Goal: Obtain resource: Download file/media

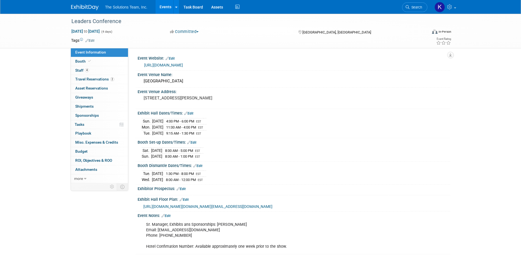
click at [85, 6] on img at bounding box center [84, 7] width 27 height 5
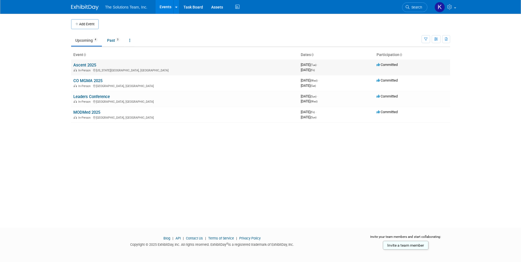
click at [82, 65] on link "Ascent 2025" at bounding box center [84, 65] width 23 height 5
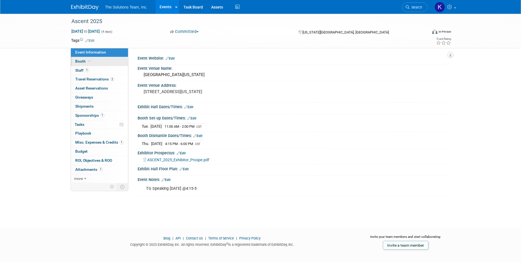
click at [77, 62] on span "Booth" at bounding box center [83, 61] width 17 height 4
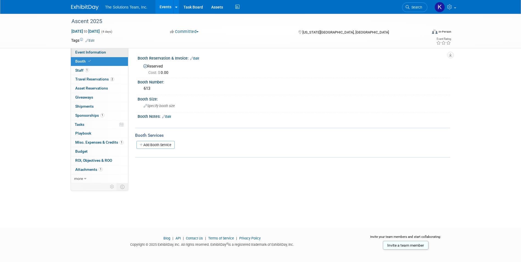
click at [104, 55] on link "Event Information" at bounding box center [99, 52] width 57 height 9
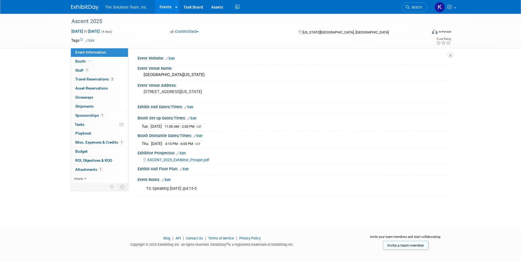
click at [181, 159] on span "ASCENT_2025_Exhibitor_Prospe.pdf" at bounding box center [178, 160] width 62 height 4
